Goal: Task Accomplishment & Management: Manage account settings

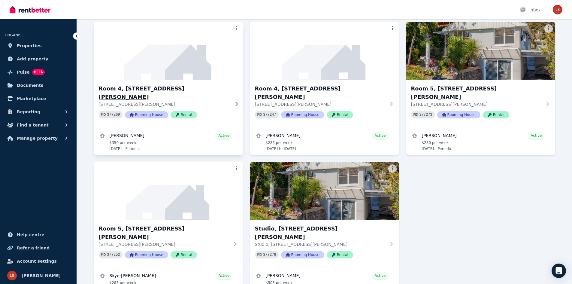
scroll to position [86, 0]
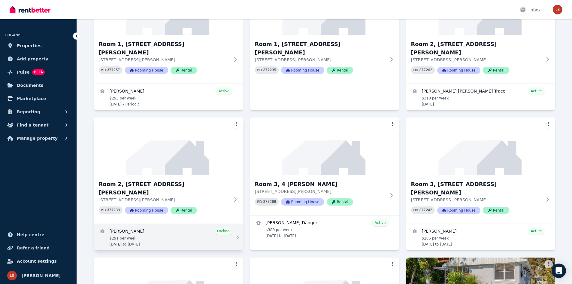
click at [164, 224] on link "View details for Hannah Edwards" at bounding box center [168, 237] width 149 height 26
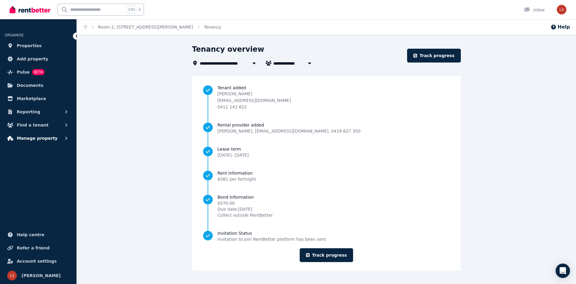
click at [46, 139] on span "Manage property" at bounding box center [37, 137] width 41 height 7
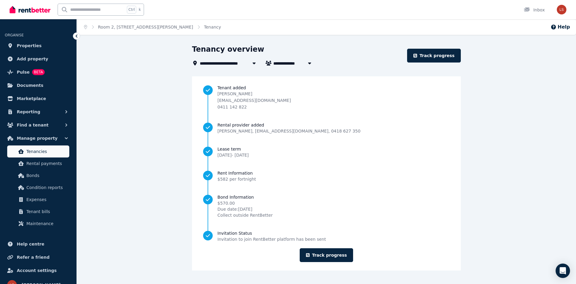
click at [41, 152] on span "Tenancies" at bounding box center [46, 151] width 41 height 7
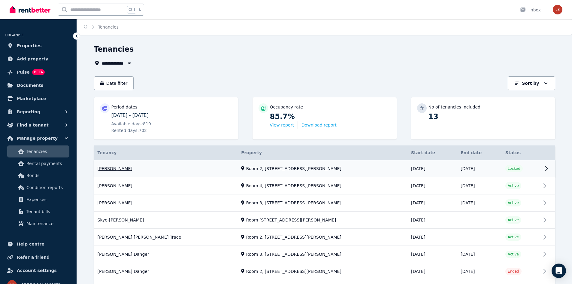
click at [277, 170] on link "View property details" at bounding box center [324, 168] width 461 height 17
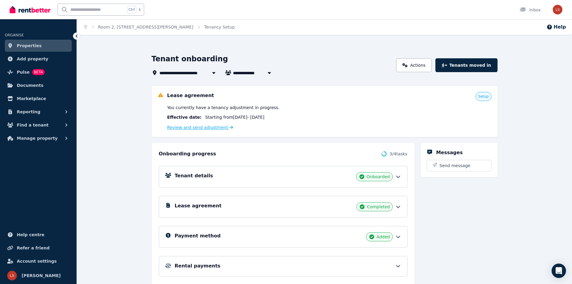
click at [212, 127] on link "Review and send adjustment" at bounding box center [200, 127] width 66 height 5
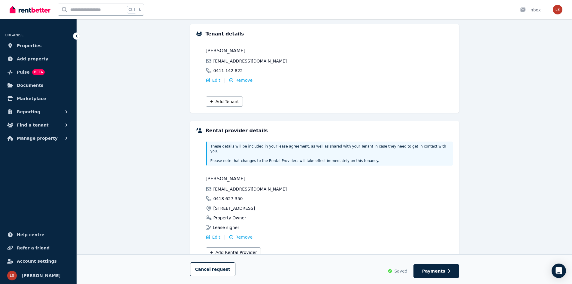
scroll to position [85, 0]
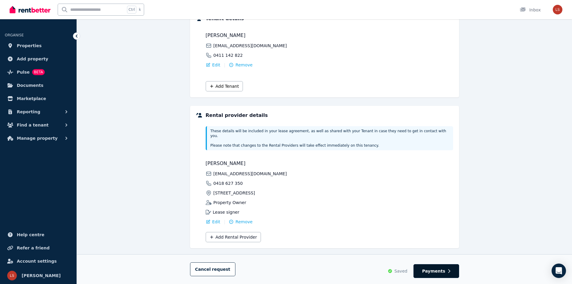
click at [428, 270] on span "Payments" at bounding box center [433, 271] width 23 height 6
select select "**********"
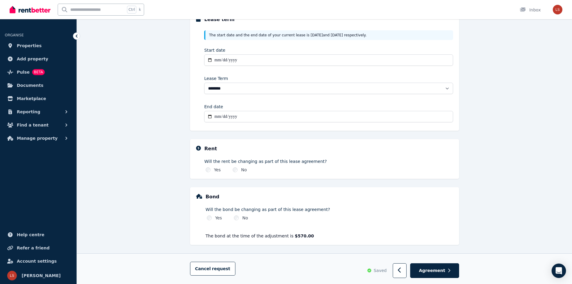
scroll to position [86, 0]
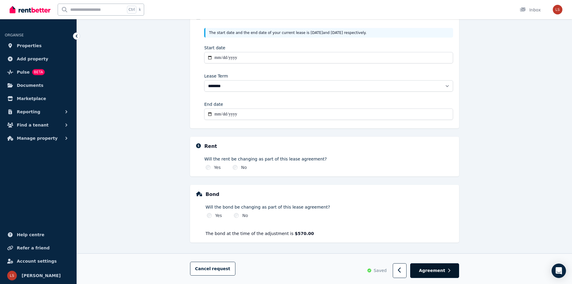
click at [427, 270] on span "Agreement" at bounding box center [432, 270] width 26 height 6
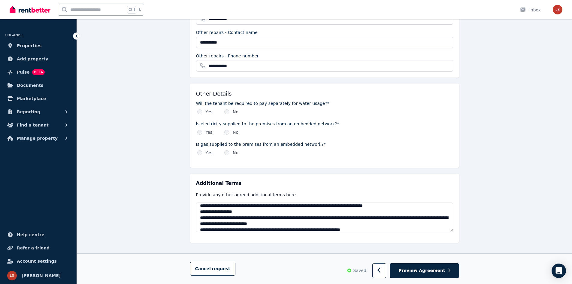
scroll to position [240, 0]
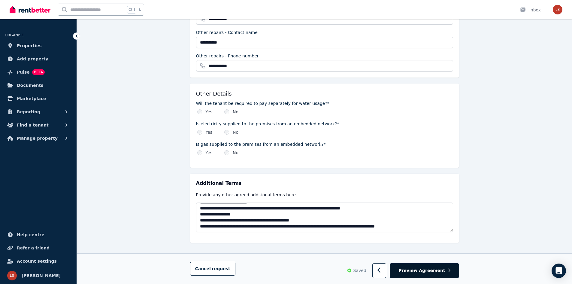
click at [426, 274] on button "Preview Agreement" at bounding box center [424, 270] width 69 height 15
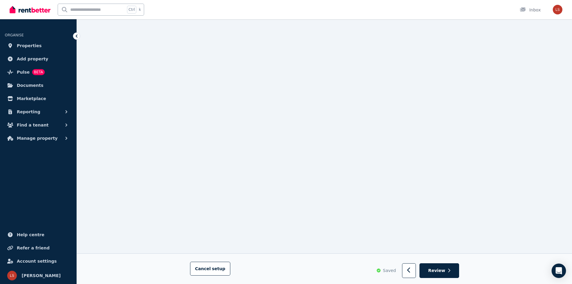
scroll to position [960, 0]
click at [434, 269] on span "Review" at bounding box center [436, 270] width 17 height 6
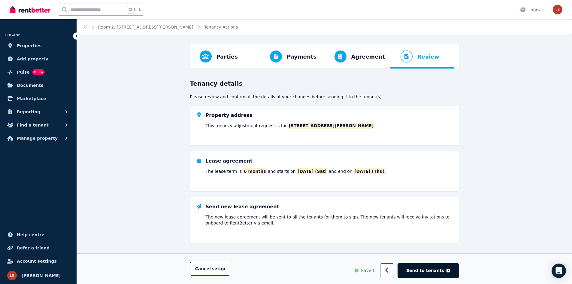
click at [427, 269] on span "Send to tenants" at bounding box center [425, 270] width 38 height 6
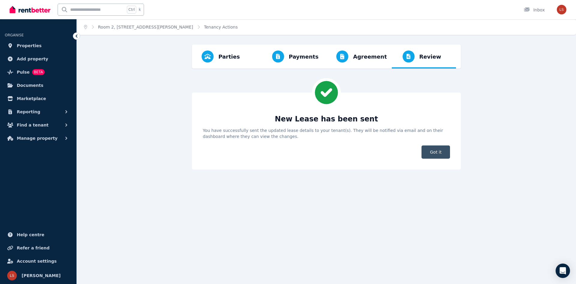
click at [444, 152] on span "Got it" at bounding box center [436, 151] width 29 height 13
